Goal: Task Accomplishment & Management: Manage account settings

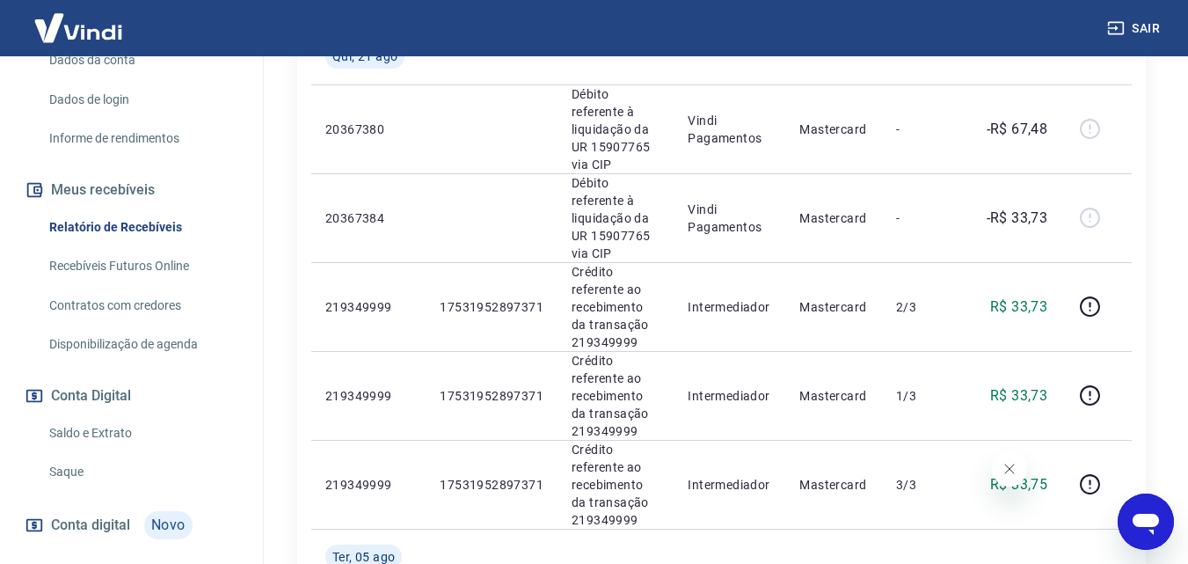
scroll to position [1645, 0]
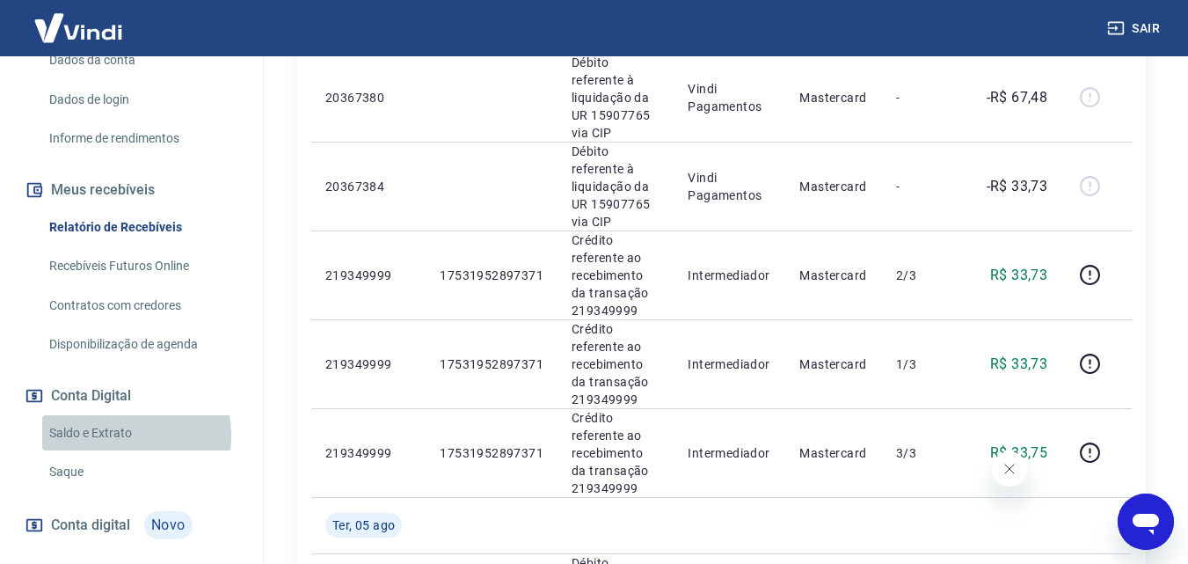
click at [111, 434] on link "Saldo e Extrato" at bounding box center [142, 433] width 200 height 36
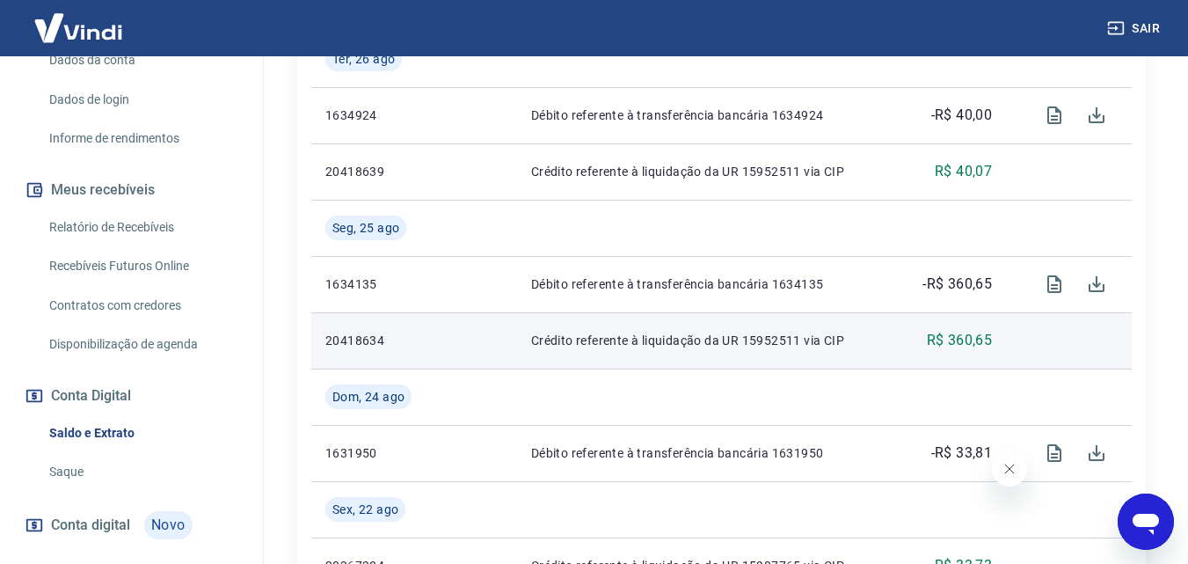
scroll to position [528, 0]
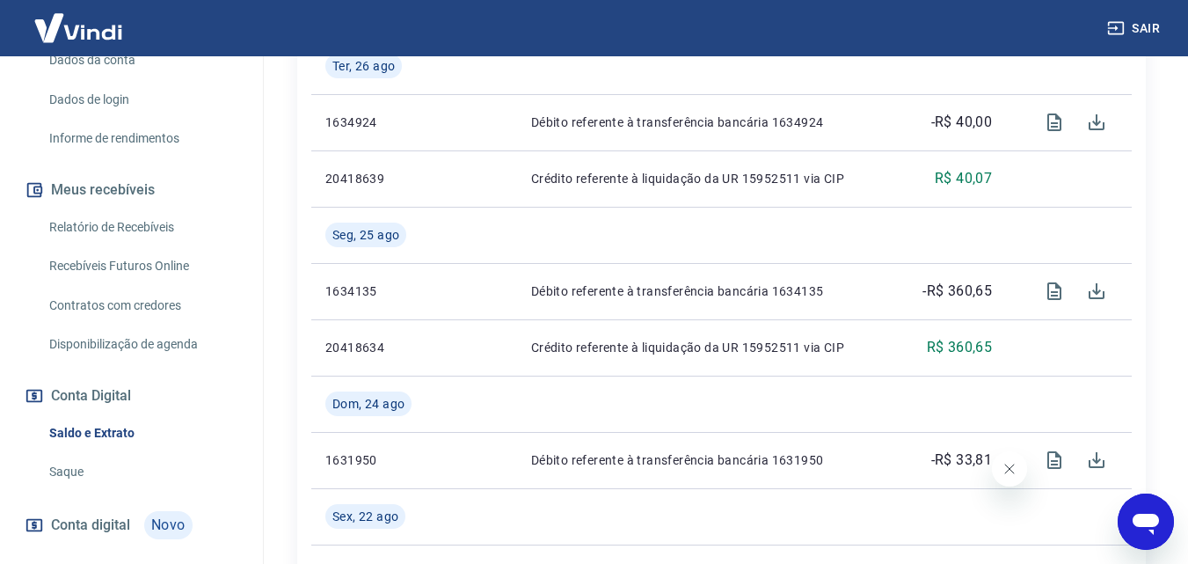
click at [142, 227] on link "Relatório de Recebíveis" at bounding box center [142, 227] width 200 height 36
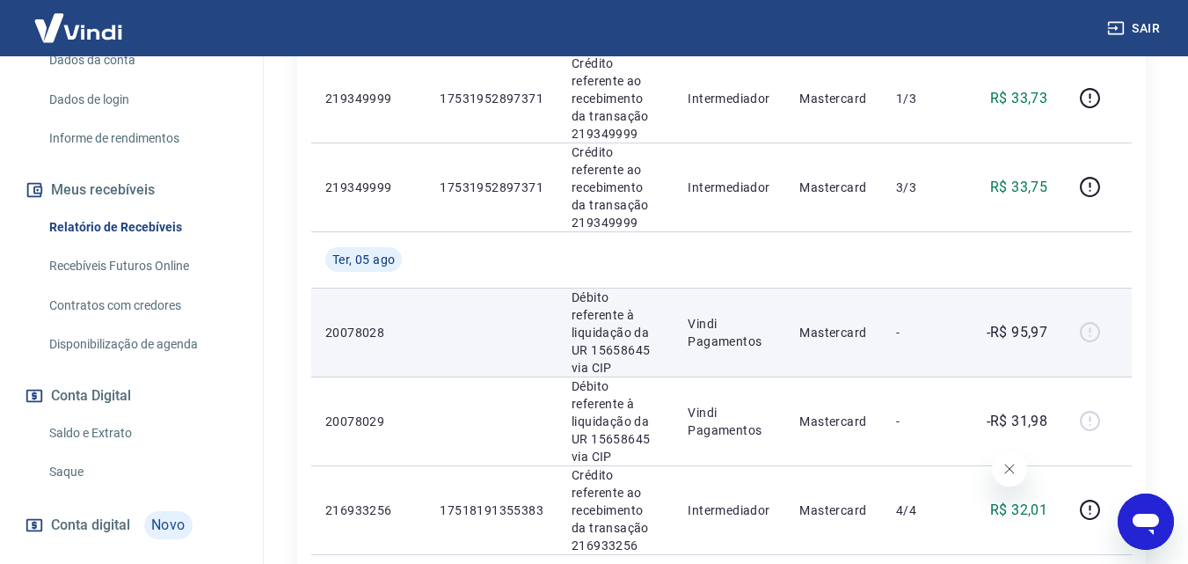
scroll to position [1909, 0]
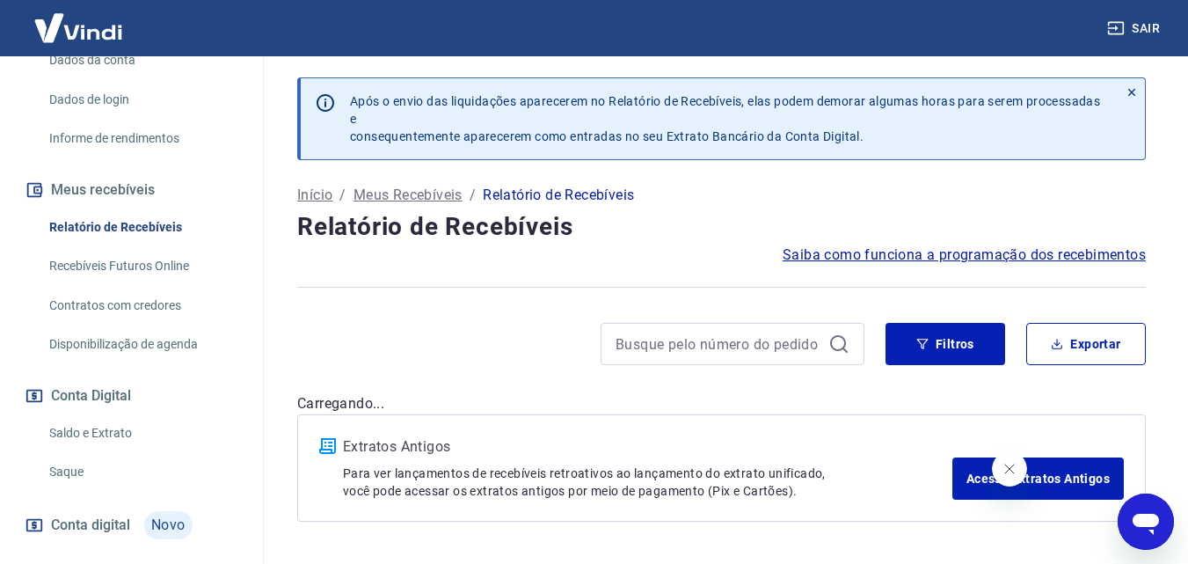
click at [978, 502] on div "Extratos Antigos Para ver lançamentos de recebíveis retroativos ao lançamento d…" at bounding box center [721, 467] width 849 height 107
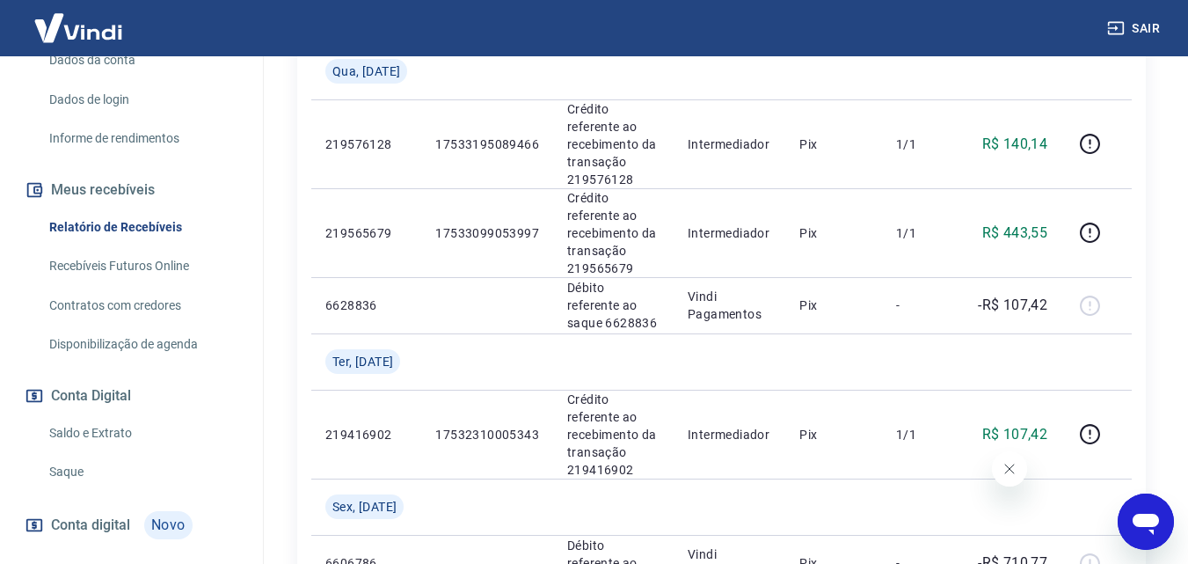
scroll to position [1495, 0]
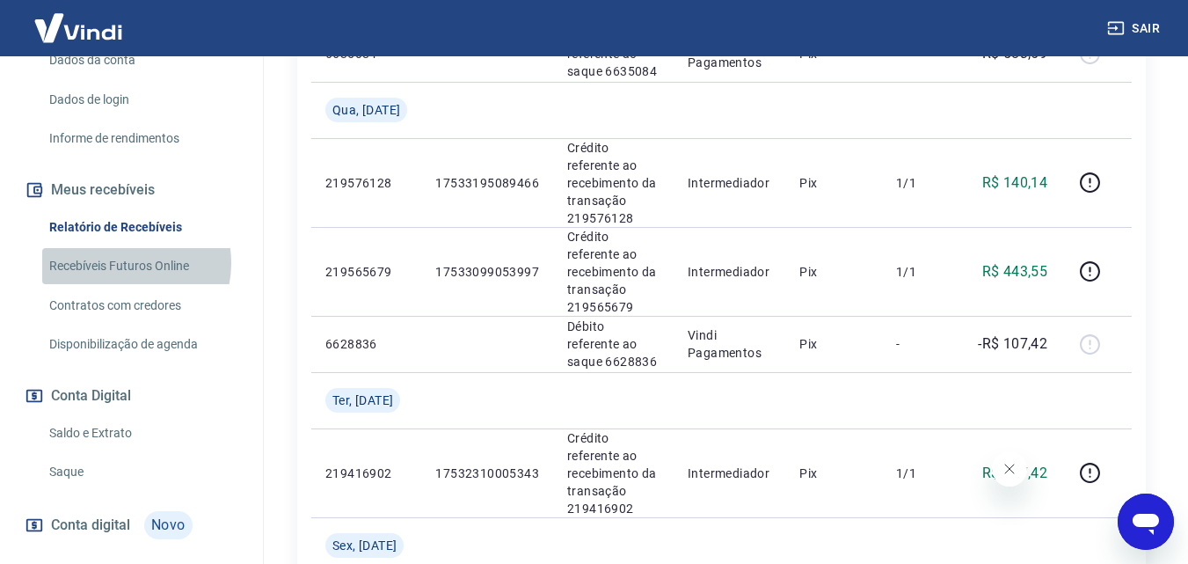
click at [118, 263] on link "Recebíveis Futuros Online" at bounding box center [142, 266] width 200 height 36
